Goal: Check status: Check status

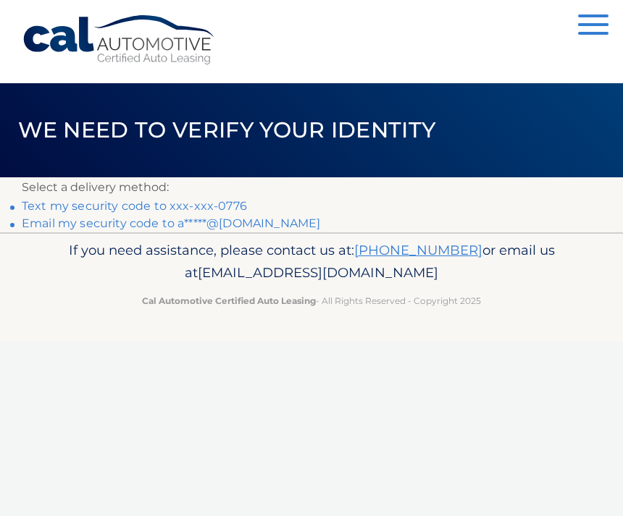
click at [153, 211] on link "Text my security code to xxx-xxx-0776" at bounding box center [134, 206] width 225 height 14
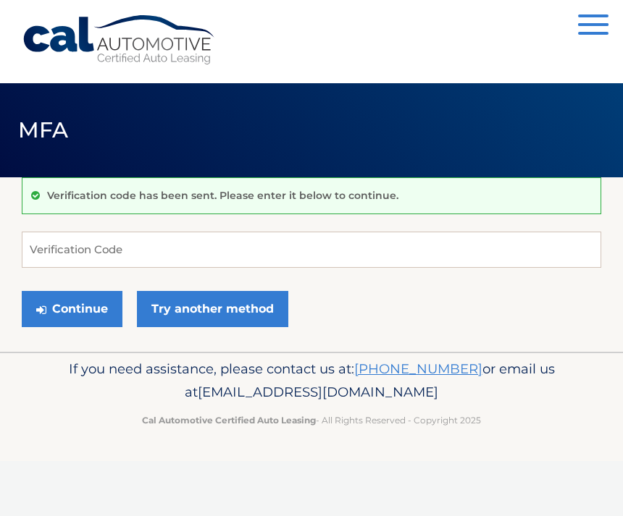
scroll to position [144, 0]
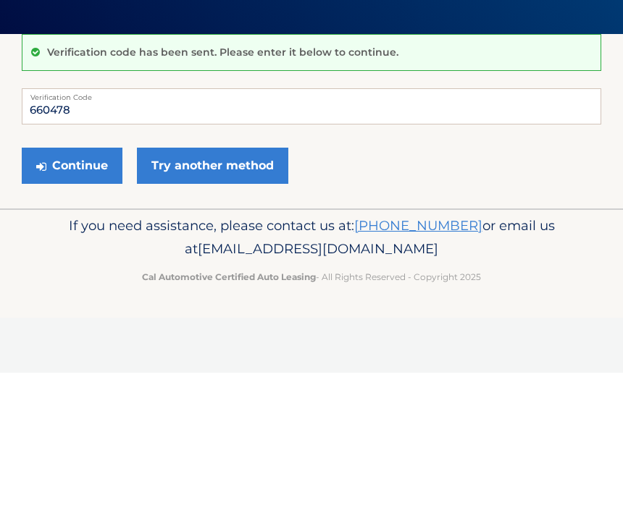
type input "660478"
click at [69, 291] on button "Continue" at bounding box center [72, 309] width 101 height 36
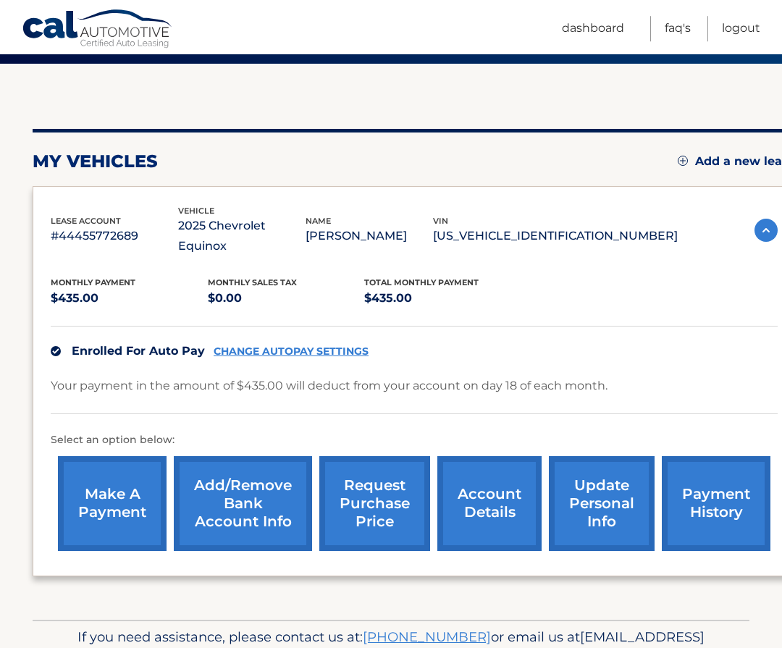
scroll to position [113, 0]
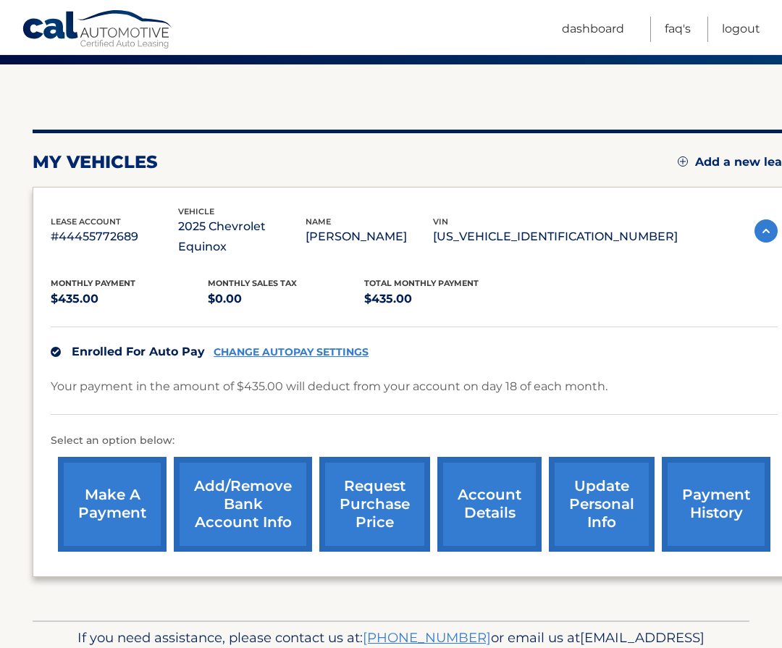
click at [697, 499] on link "payment history" at bounding box center [716, 504] width 109 height 95
